Goal: Task Accomplishment & Management: Manage account settings

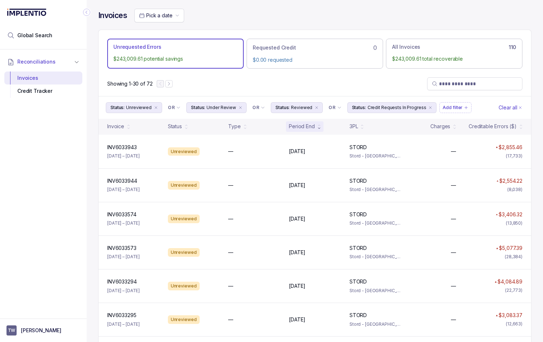
click at [509, 107] on p "Clear all" at bounding box center [508, 107] width 19 height 7
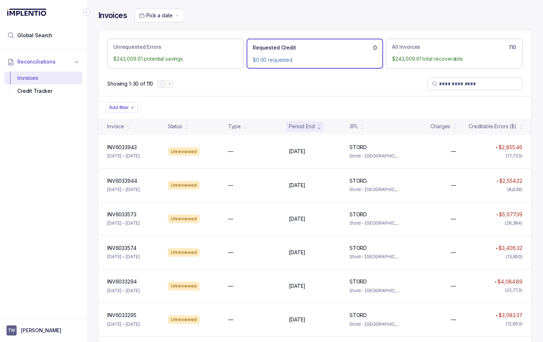
click at [301, 56] on p "$0.00 requested" at bounding box center [315, 59] width 124 height 7
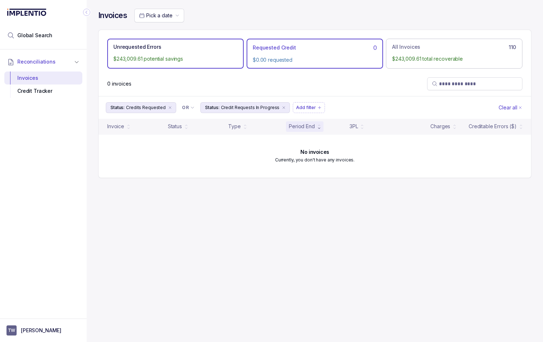
click at [199, 51] on li "Unrequested Errors $243,009.61 potential savings" at bounding box center [175, 54] width 137 height 30
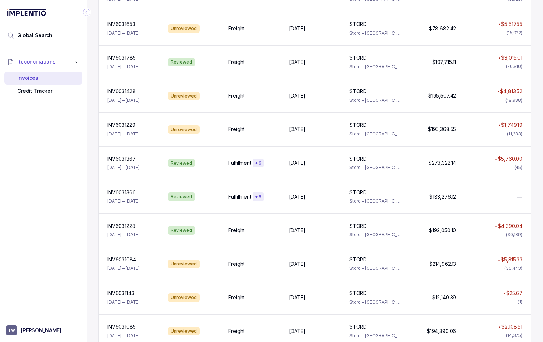
scroll to position [811, 0]
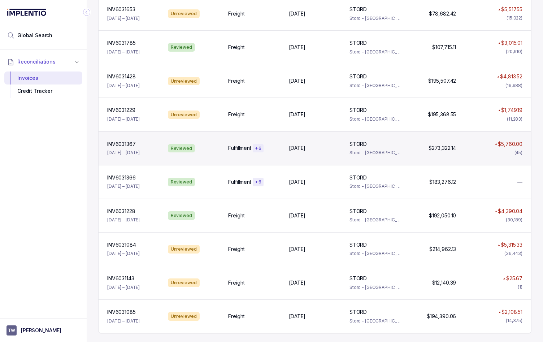
click at [207, 144] on div "Reviewed" at bounding box center [194, 148] width 58 height 9
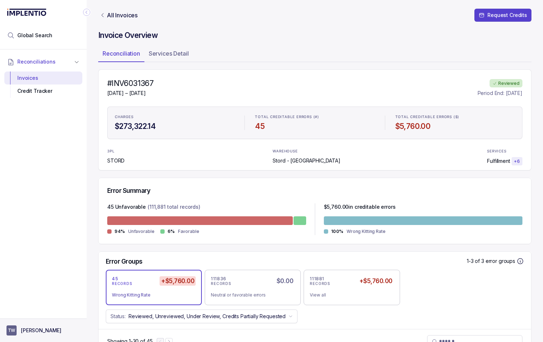
click at [25, 326] on button "TW [PERSON_NAME]" at bounding box center [44, 331] width 74 height 10
drag, startPoint x: 27, startPoint y: 314, endPoint x: 66, endPoint y: 290, distance: 45.1
click at [27, 314] on p "Logout" at bounding box center [48, 314] width 60 height 7
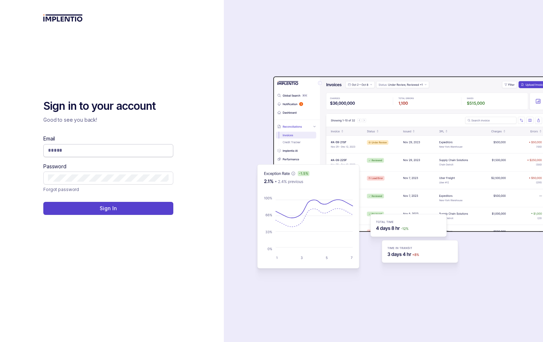
click at [73, 149] on input "Email" at bounding box center [108, 150] width 121 height 7
type input "**********"
